Goal: Use online tool/utility: Utilize a website feature to perform a specific function

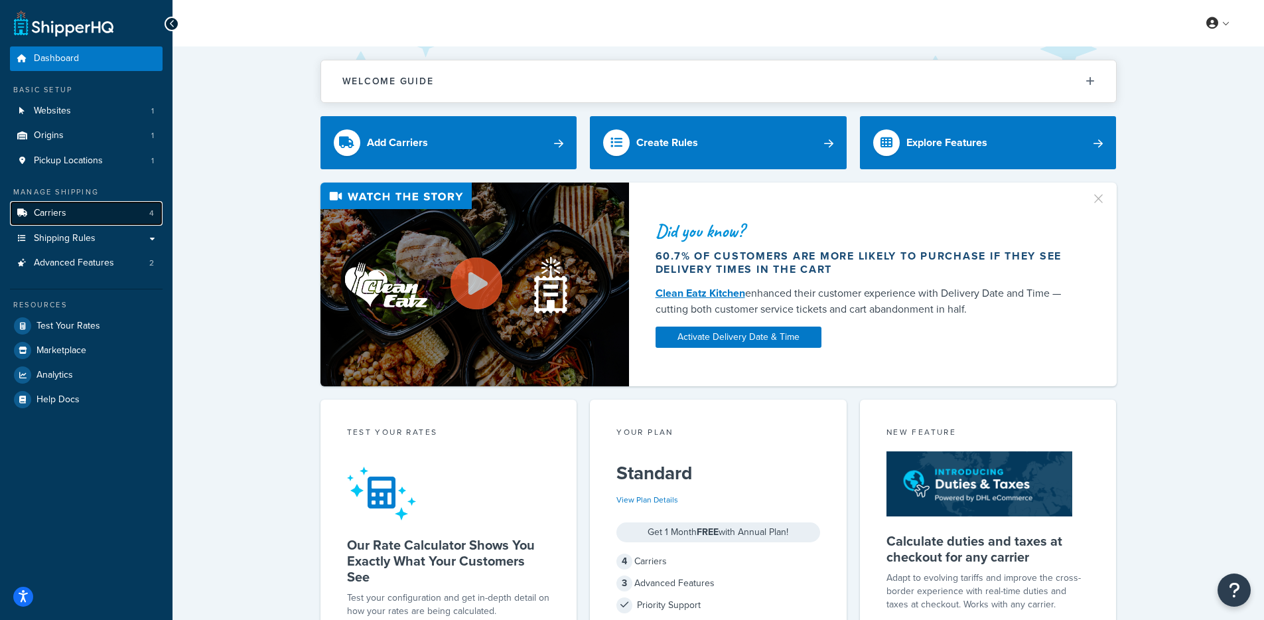
click at [112, 209] on link "Carriers 4" at bounding box center [86, 213] width 153 height 25
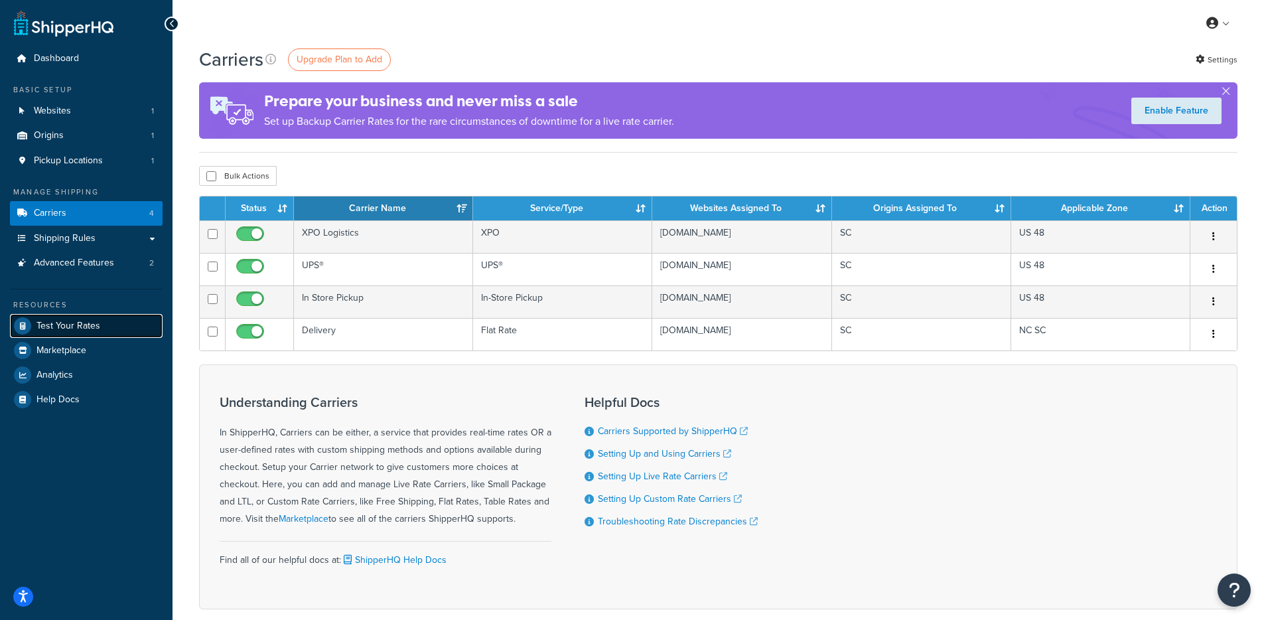
click at [64, 326] on span "Test Your Rates" at bounding box center [69, 326] width 64 height 11
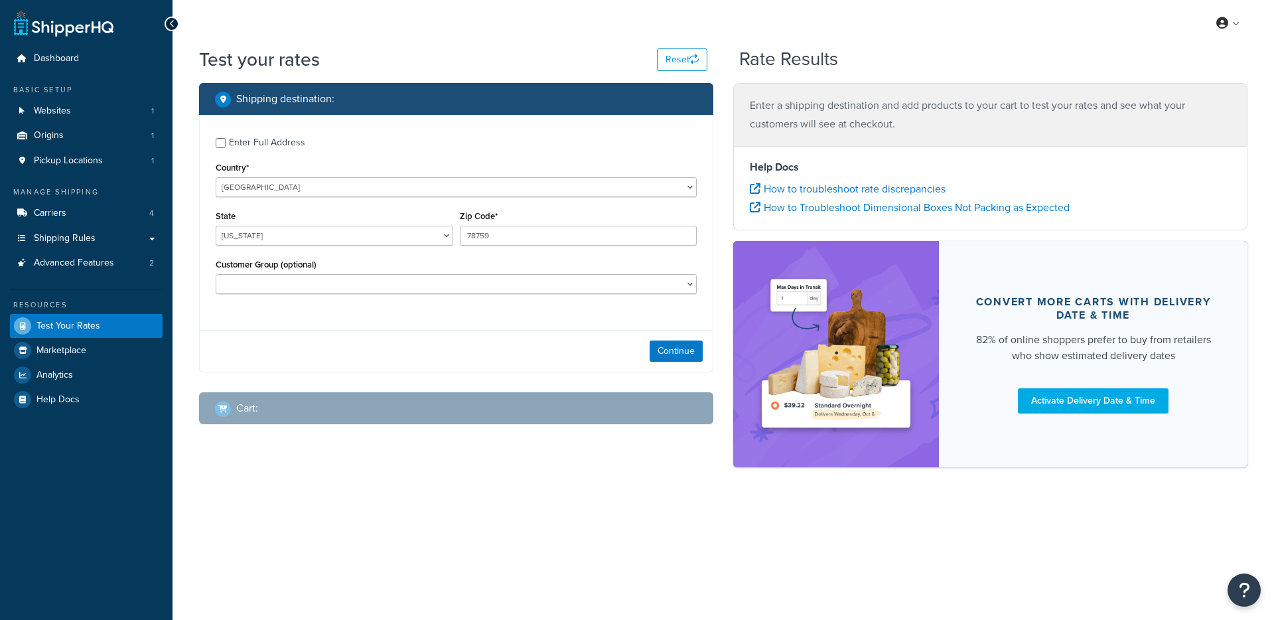
select select "[GEOGRAPHIC_DATA]"
checkbox input "true"
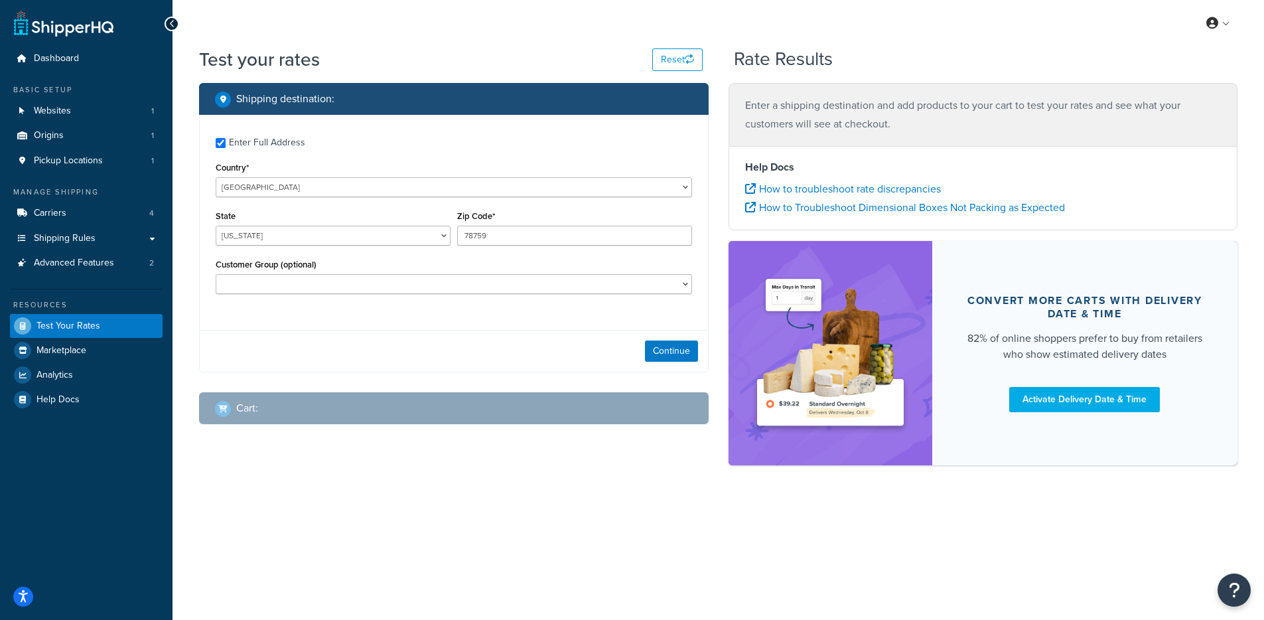
type input "11763"
select select "NY"
select select "Retail Non-Contractor"
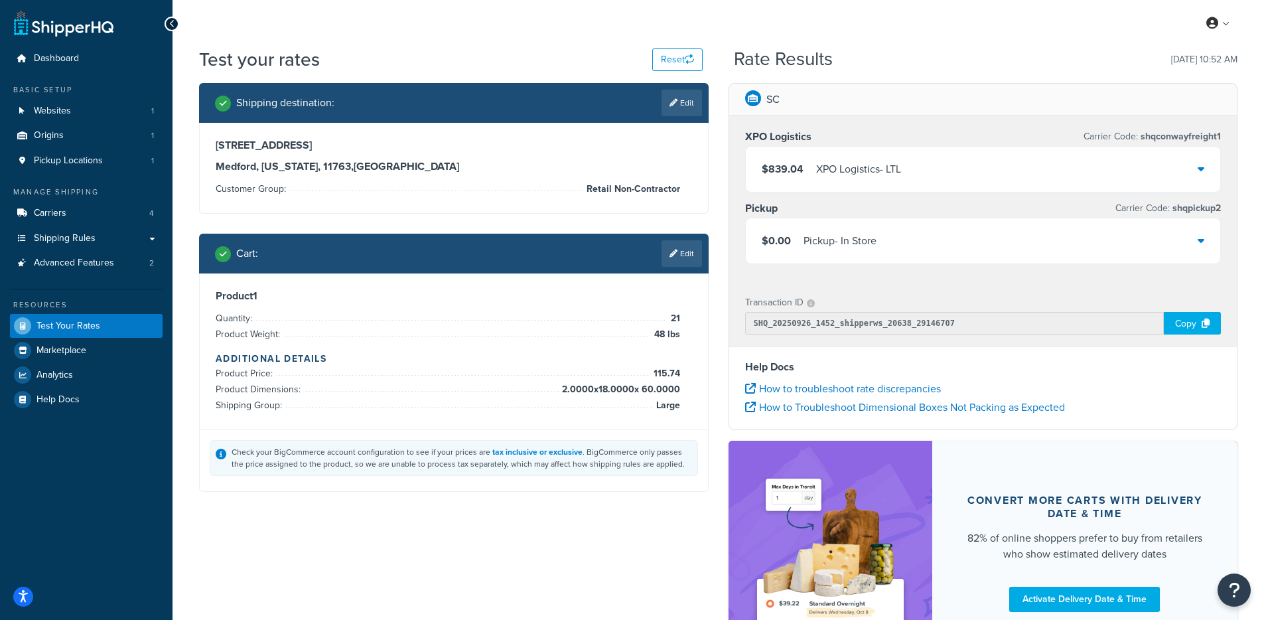
click at [885, 169] on div "XPO Logistics - LTL" at bounding box center [858, 169] width 85 height 19
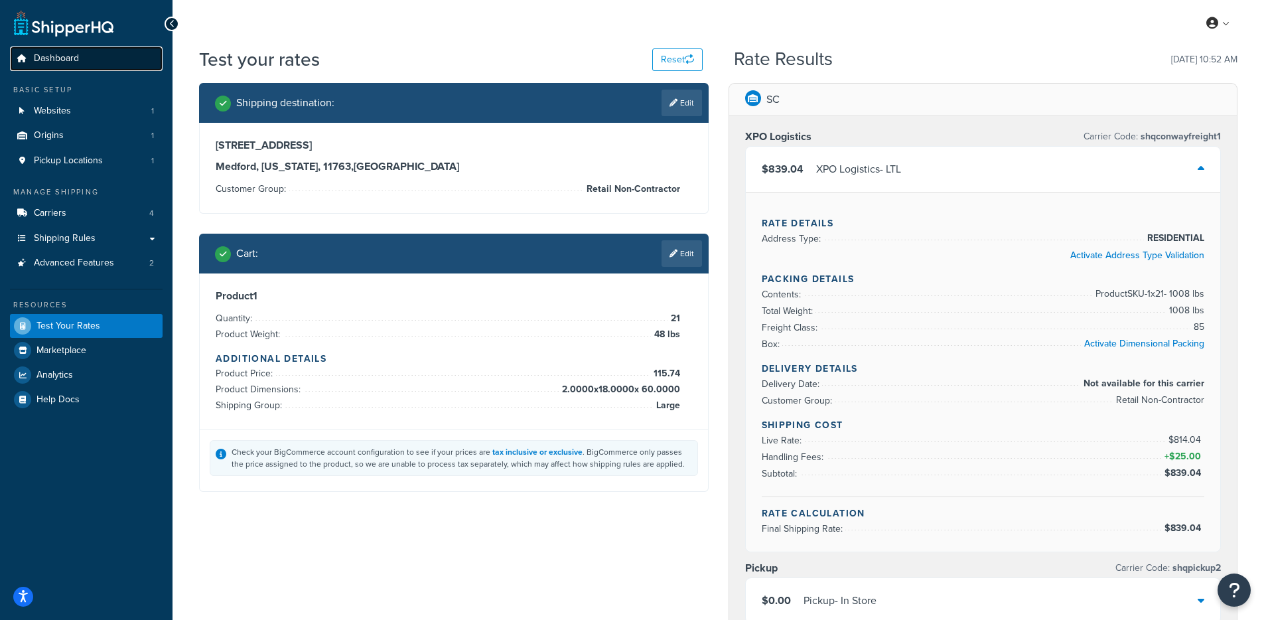
click at [137, 48] on link "Dashboard" at bounding box center [86, 58] width 153 height 25
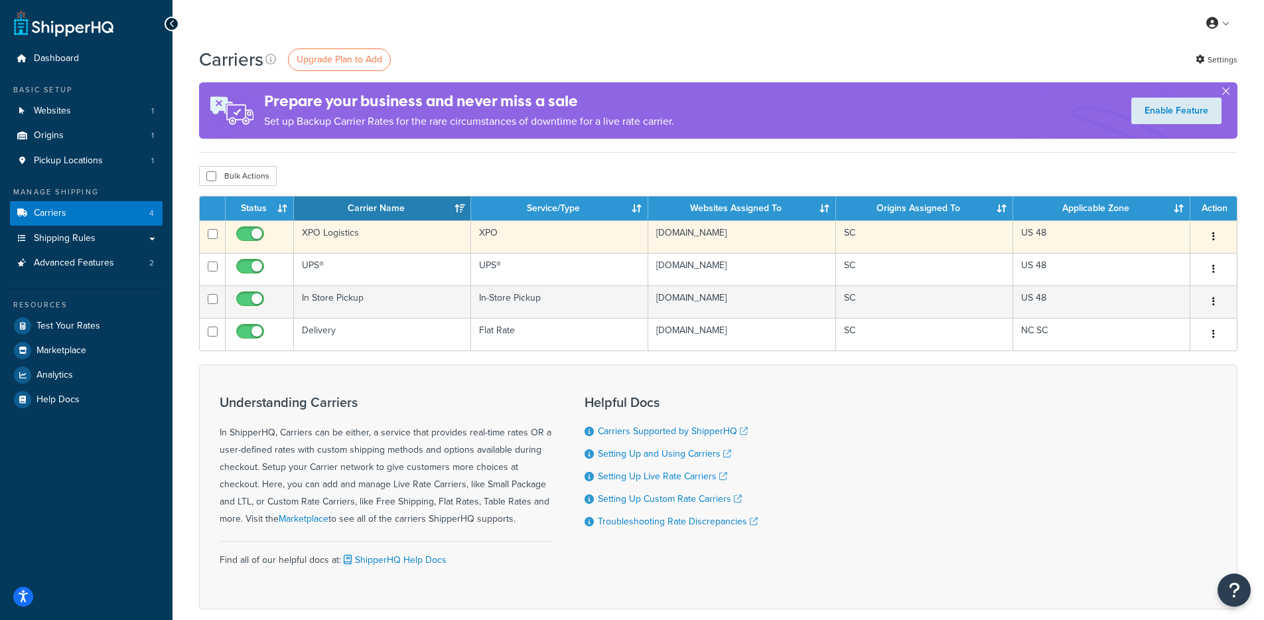
click at [329, 242] on td "XPO Logistics" at bounding box center [382, 236] width 177 height 33
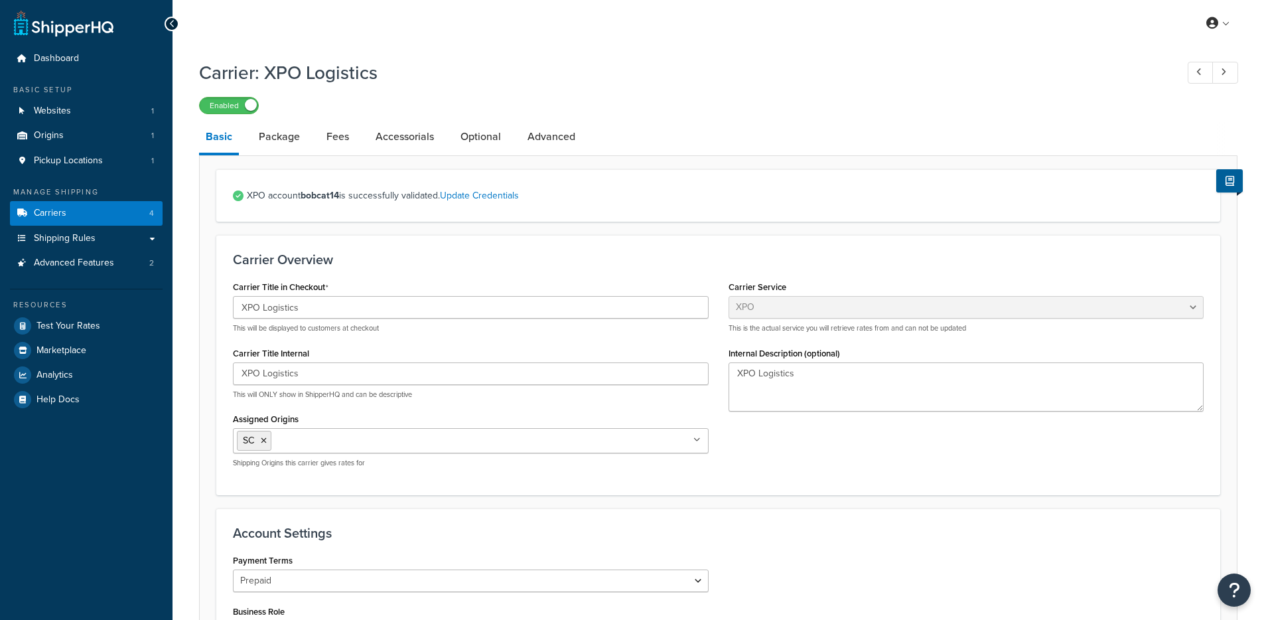
select select "conwayFreight"
select select "THIRD PARTY"
click at [339, 137] on link "Fees" at bounding box center [338, 137] width 36 height 32
select select "AFTER"
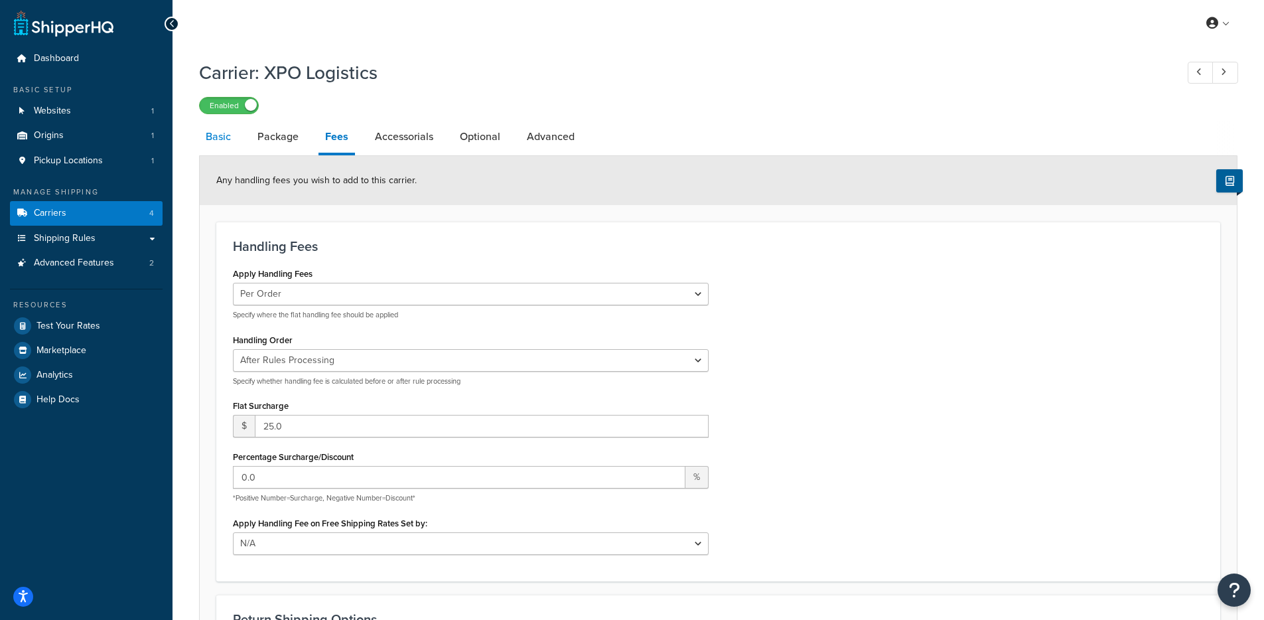
click at [216, 150] on link "Basic" at bounding box center [218, 137] width 38 height 32
select select "conwayFreight"
select select "THIRD PARTY"
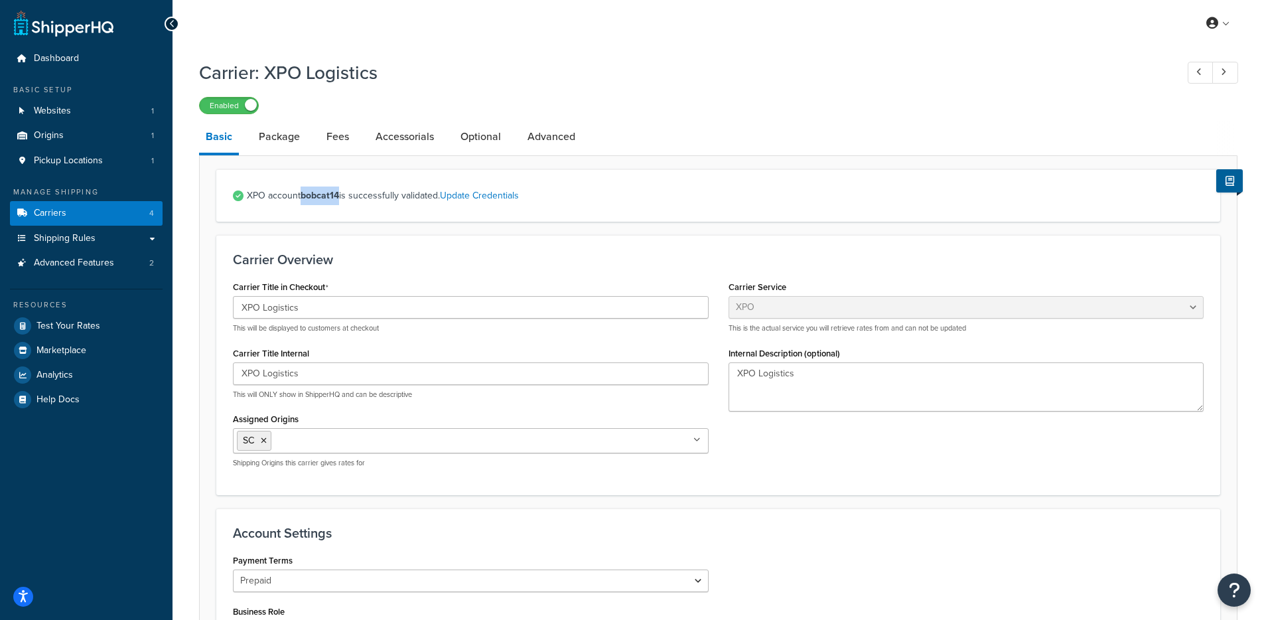
drag, startPoint x: 303, startPoint y: 196, endPoint x: 340, endPoint y: 198, distance: 37.2
click at [339, 198] on strong "bobcat14" at bounding box center [320, 195] width 38 height 14
copy strong "bobcat14"
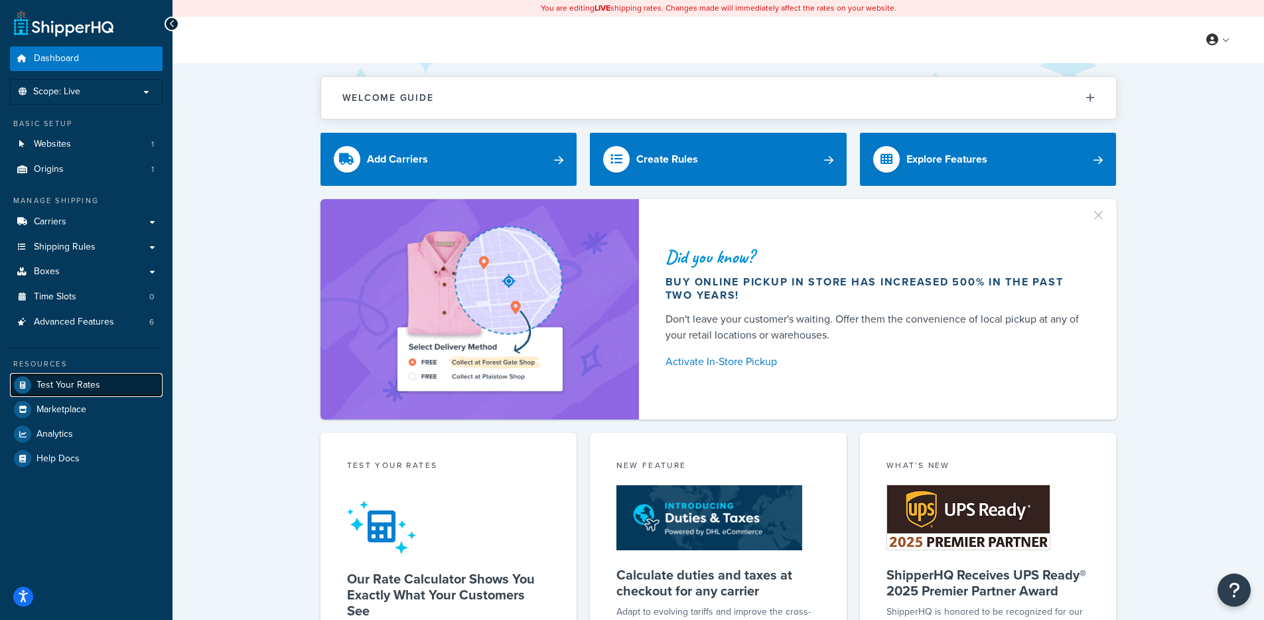
click at [80, 382] on span "Test Your Rates" at bounding box center [69, 385] width 64 height 11
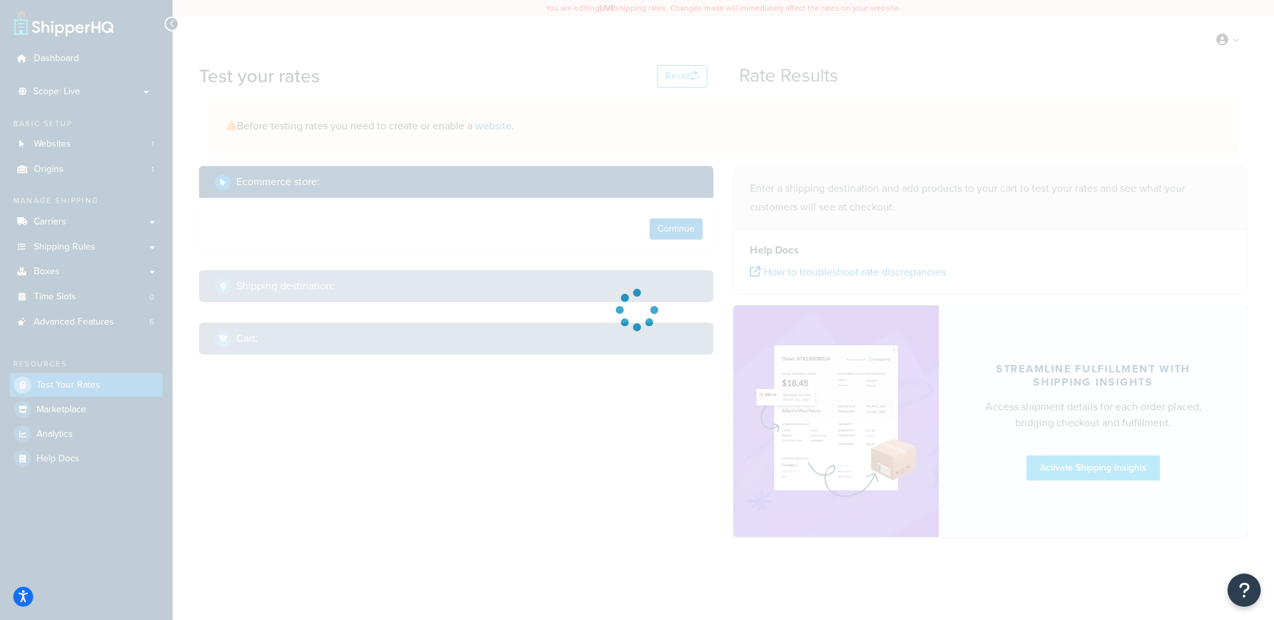
select select "TX"
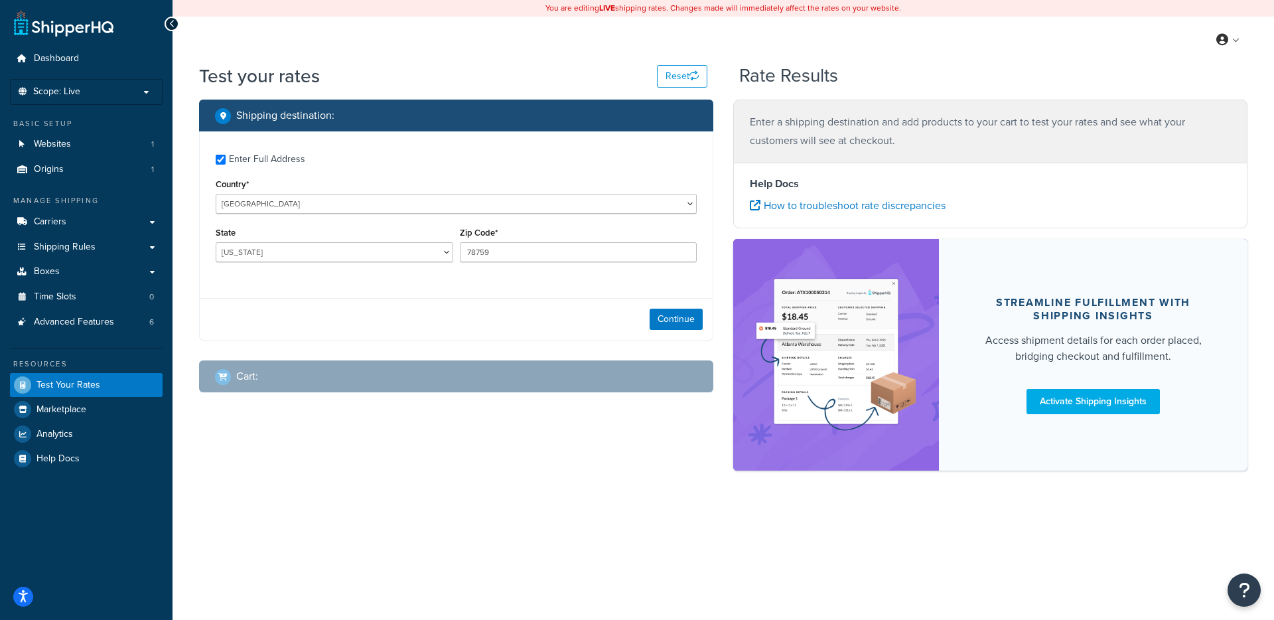
checkbox input "true"
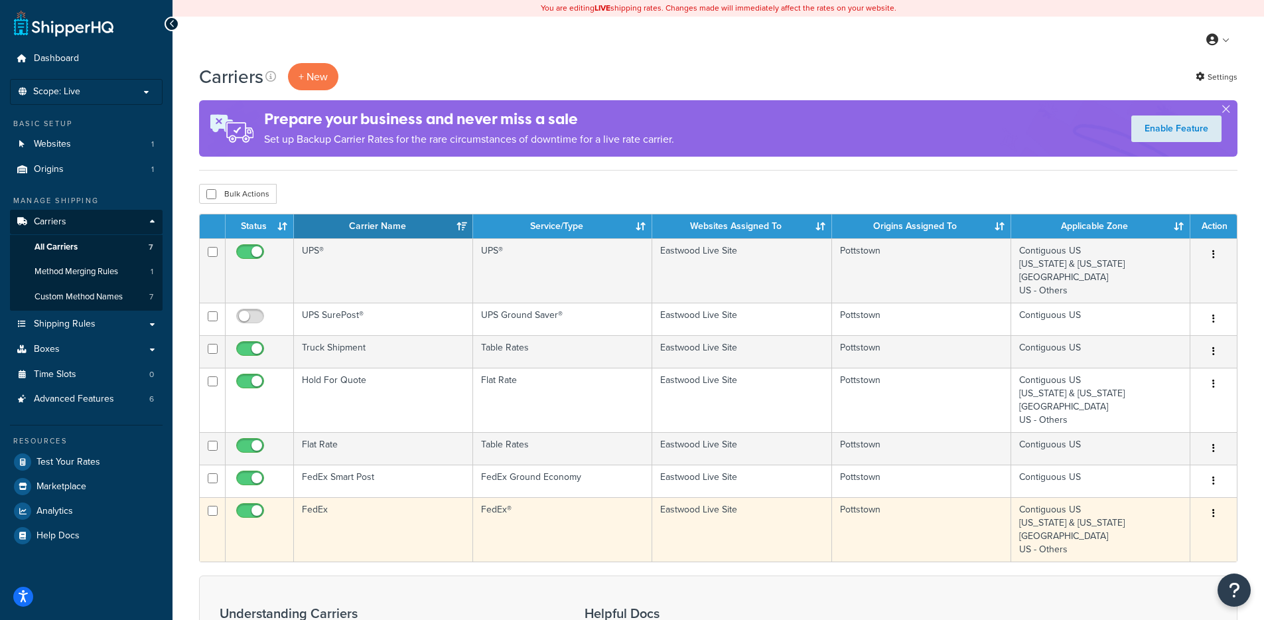
click at [352, 505] on td "FedEx" at bounding box center [383, 529] width 179 height 64
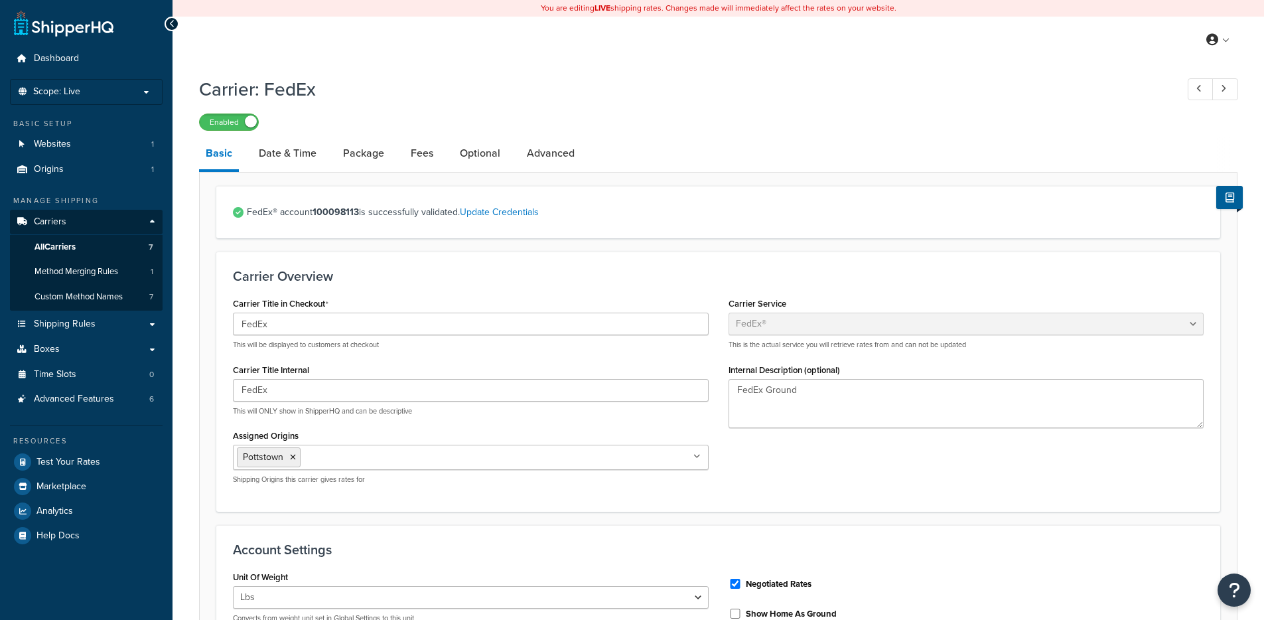
select select "fedEx"
select select "REGULAR_PICKUP"
select select "YOUR_PACKAGING"
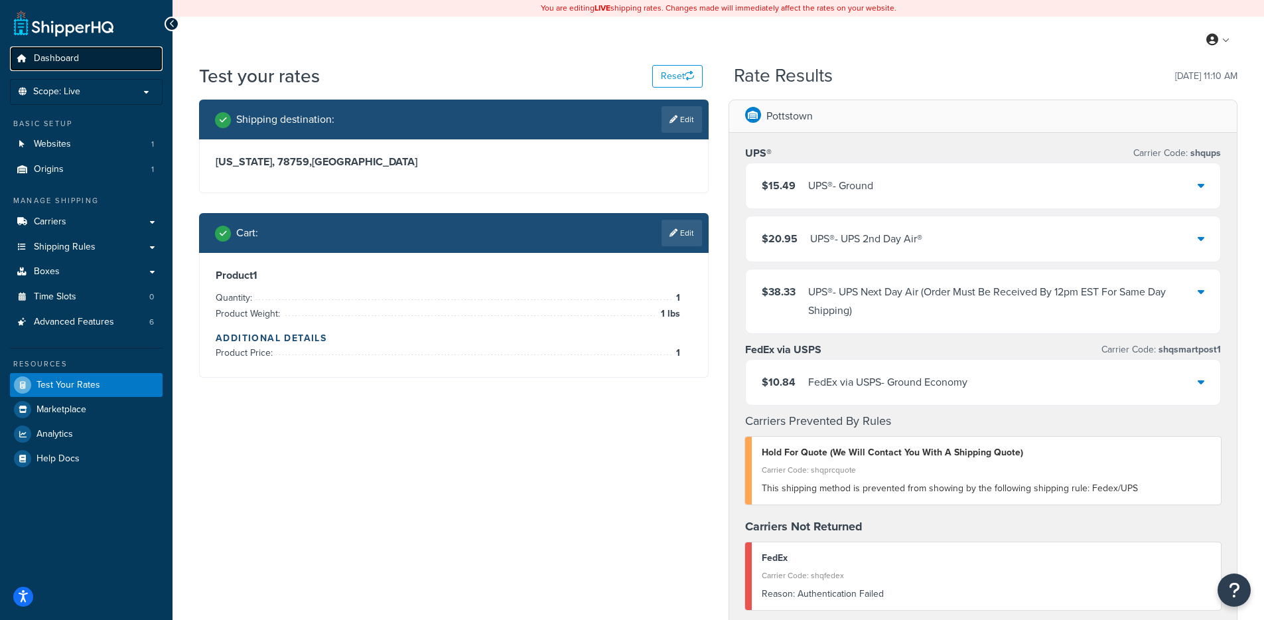
click at [45, 64] on span "Dashboard" at bounding box center [56, 58] width 45 height 11
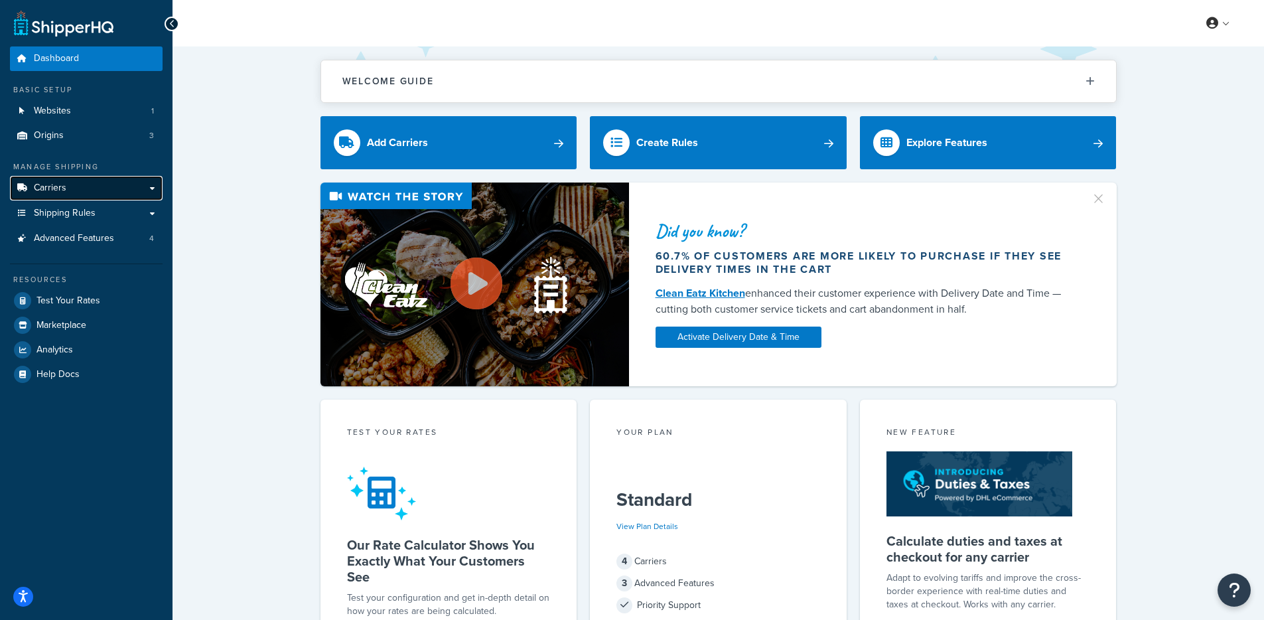
click at [104, 196] on link "Carriers" at bounding box center [86, 188] width 153 height 25
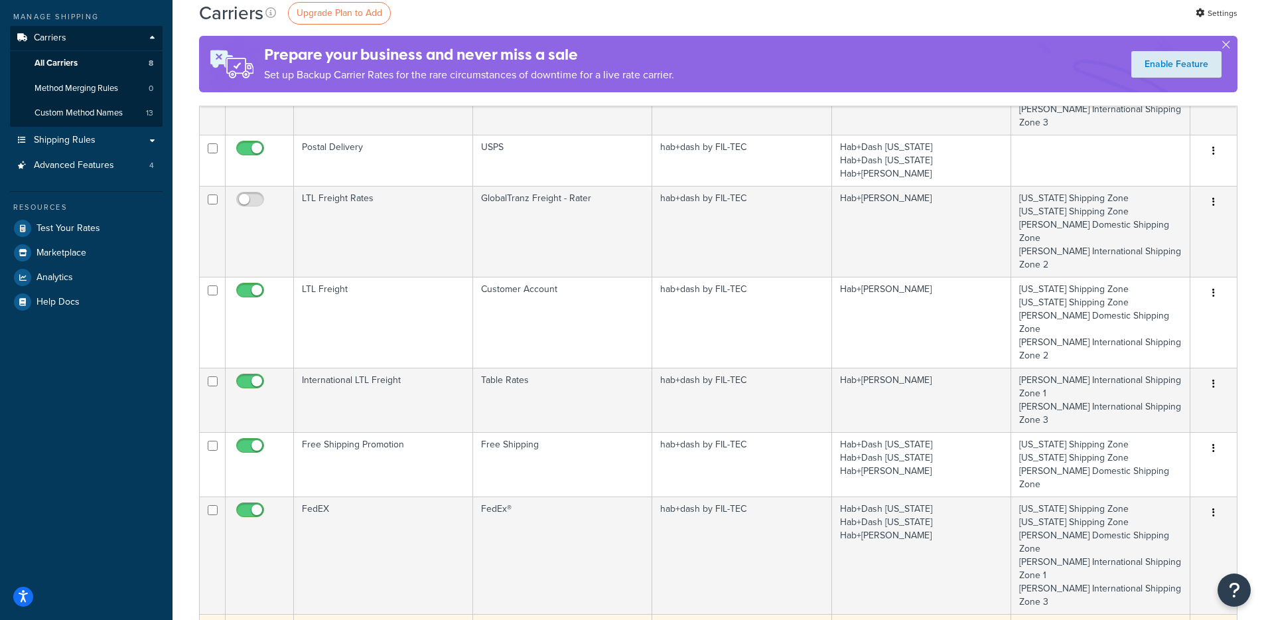
scroll to position [141, 0]
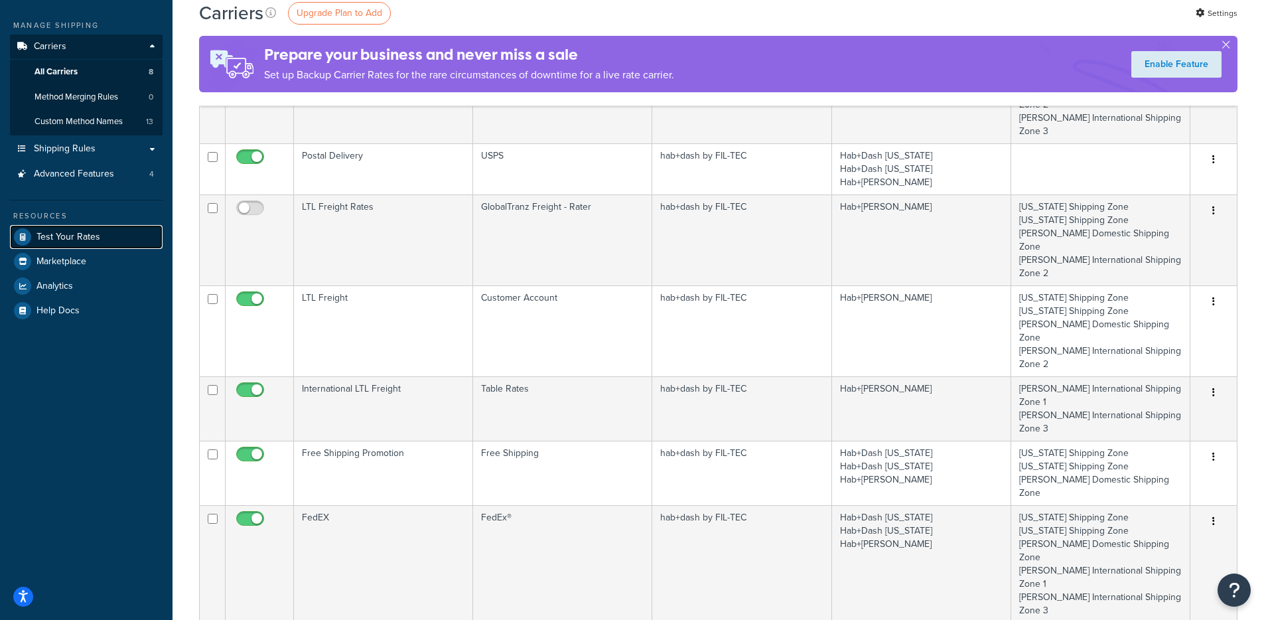
click at [119, 234] on link "Test Your Rates" at bounding box center [86, 237] width 153 height 24
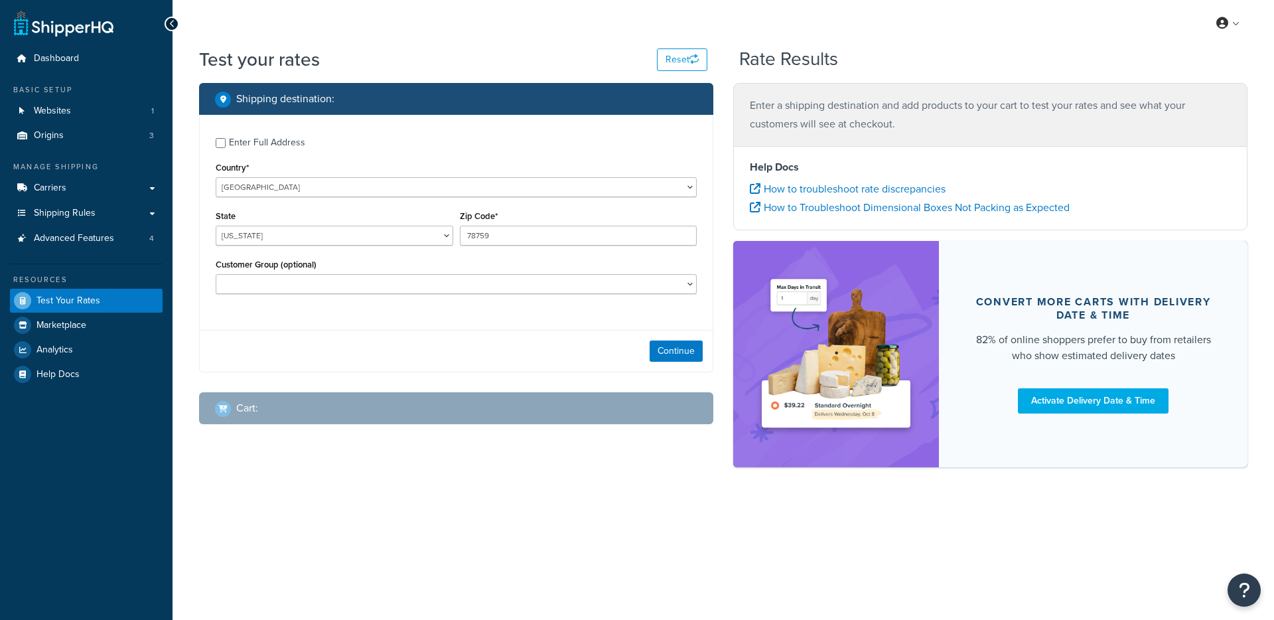
select select "[GEOGRAPHIC_DATA]"
click at [718, 369] on div "Shipping destination : Enter Full Address Country* [GEOGRAPHIC_DATA] [GEOGRAPHI…" at bounding box center [456, 264] width 534 height 362
click at [650, 352] on button "Continue" at bounding box center [676, 350] width 53 height 21
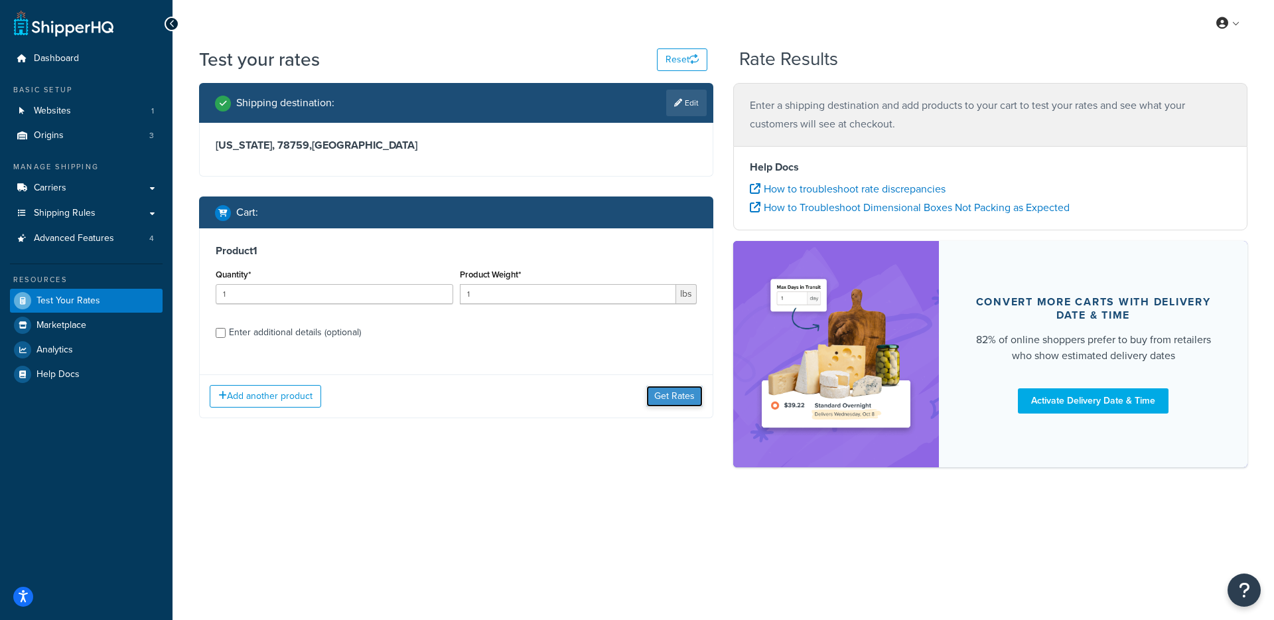
click at [675, 404] on button "Get Rates" at bounding box center [674, 396] width 56 height 21
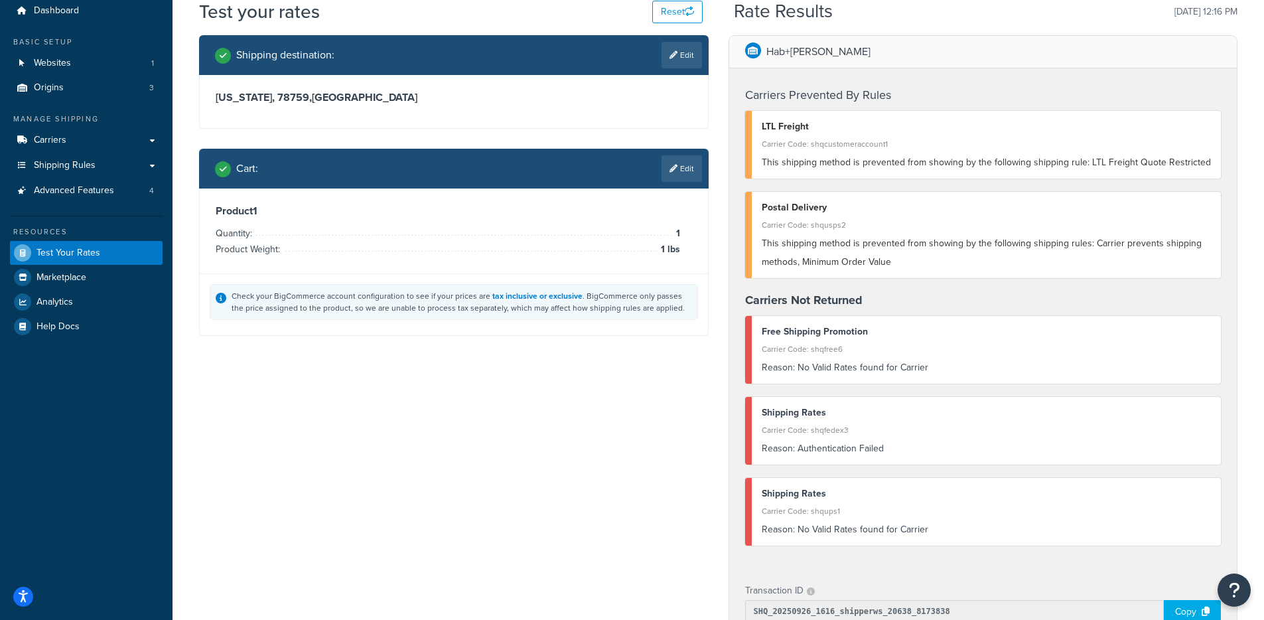
scroll to position [108, 0]
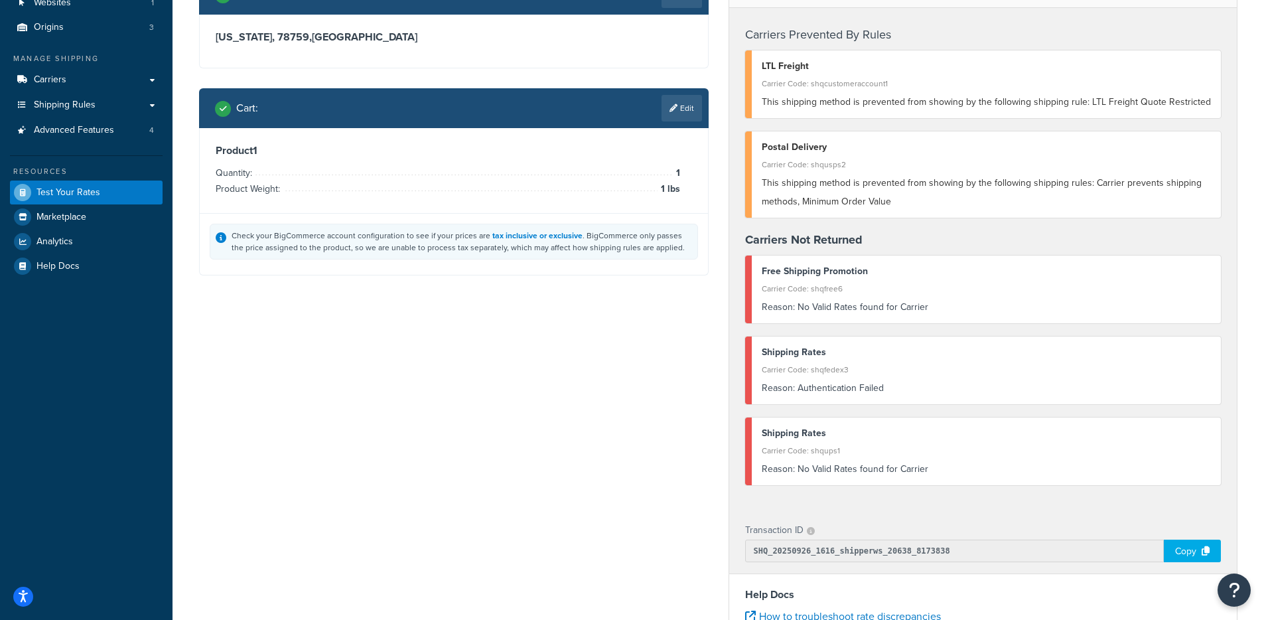
click at [842, 392] on div "Reason: Authentication Failed" at bounding box center [987, 388] width 450 height 19
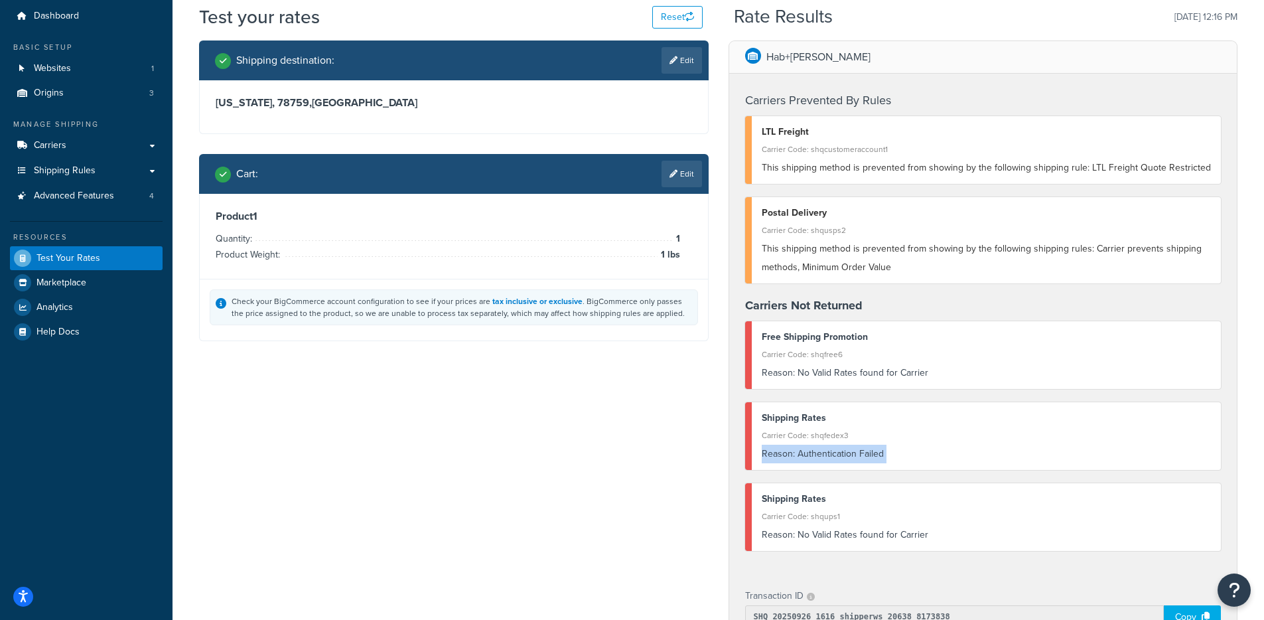
scroll to position [0, 0]
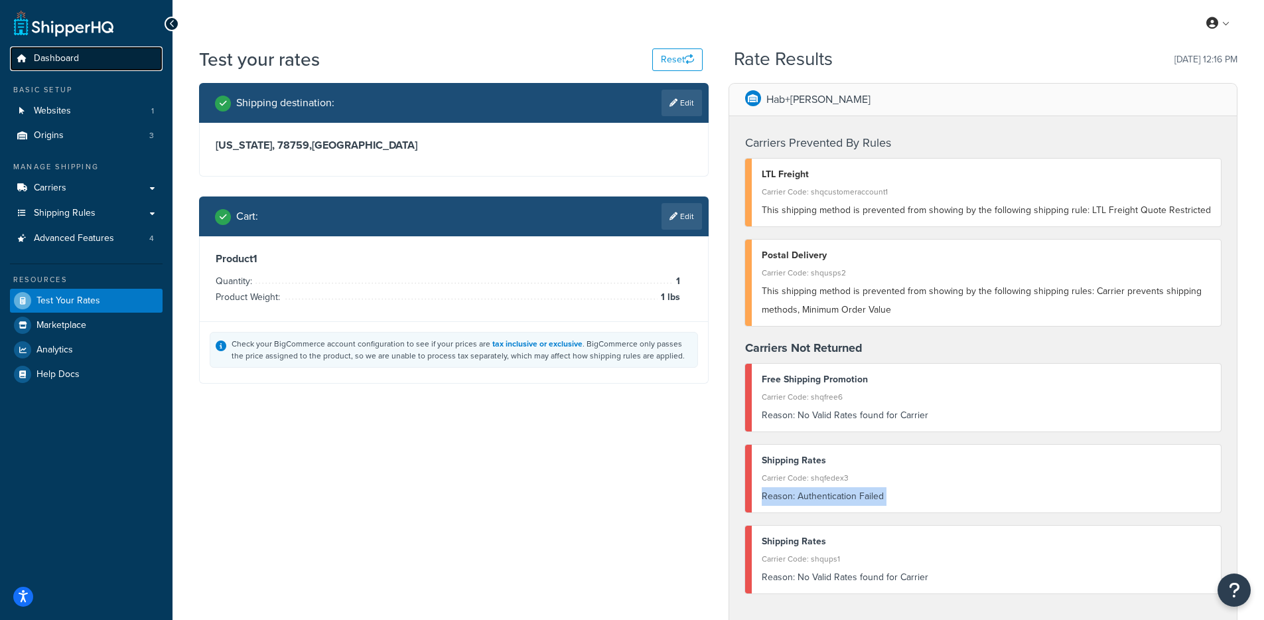
click at [72, 61] on span "Dashboard" at bounding box center [56, 58] width 45 height 11
